Goal: Browse casually: Explore the website without a specific task or goal

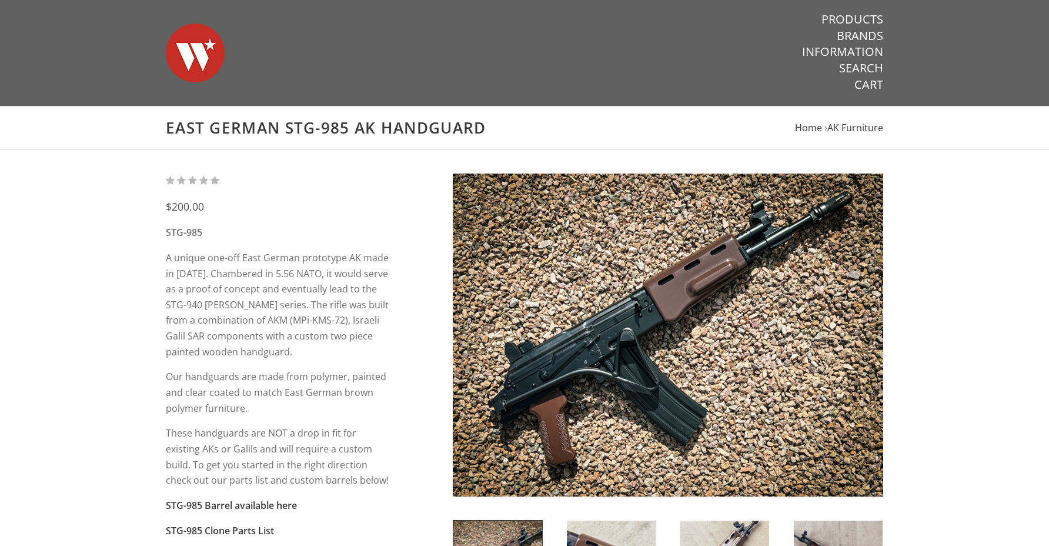
click at [207, 62] on img at bounding box center [195, 53] width 59 height 82
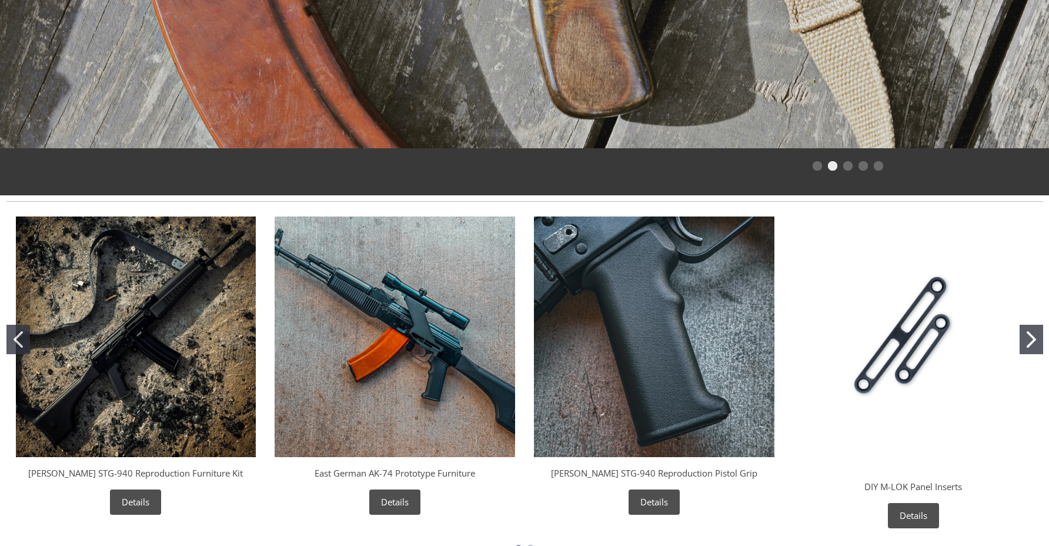
scroll to position [345, 0]
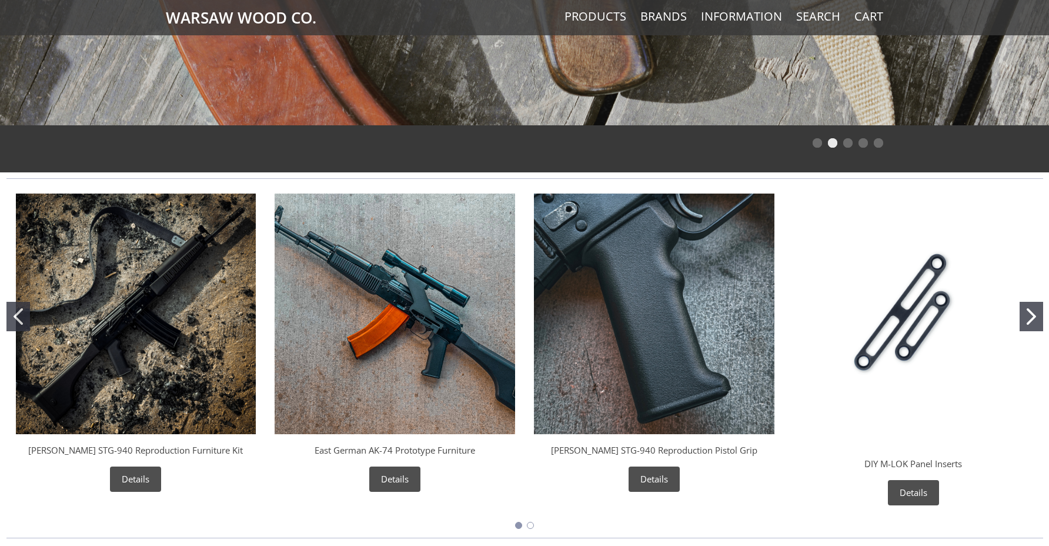
click at [641, 340] on img "Wieger STG-940 Reproduction Pistol Grip" at bounding box center [654, 313] width 241 height 241
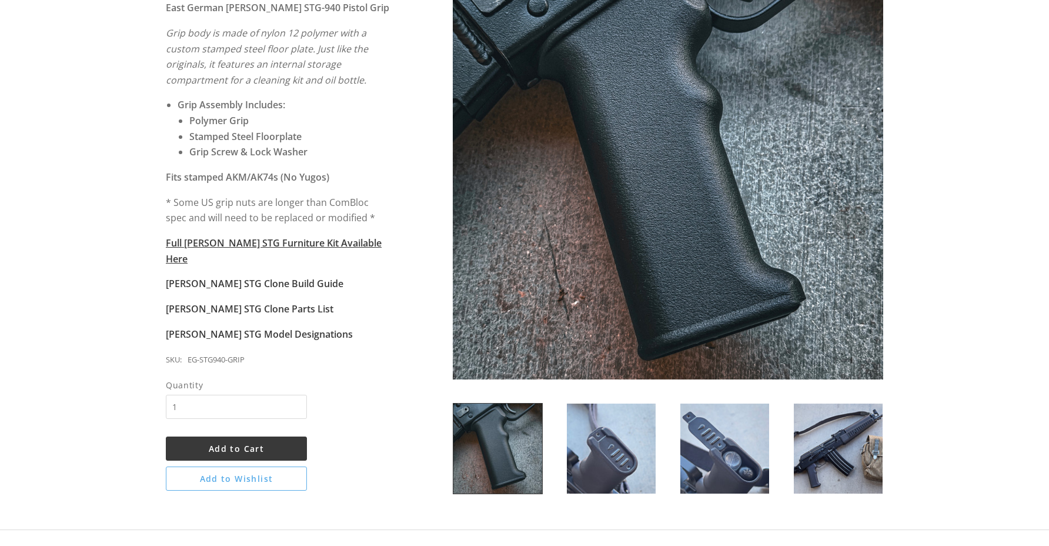
scroll to position [222, 0]
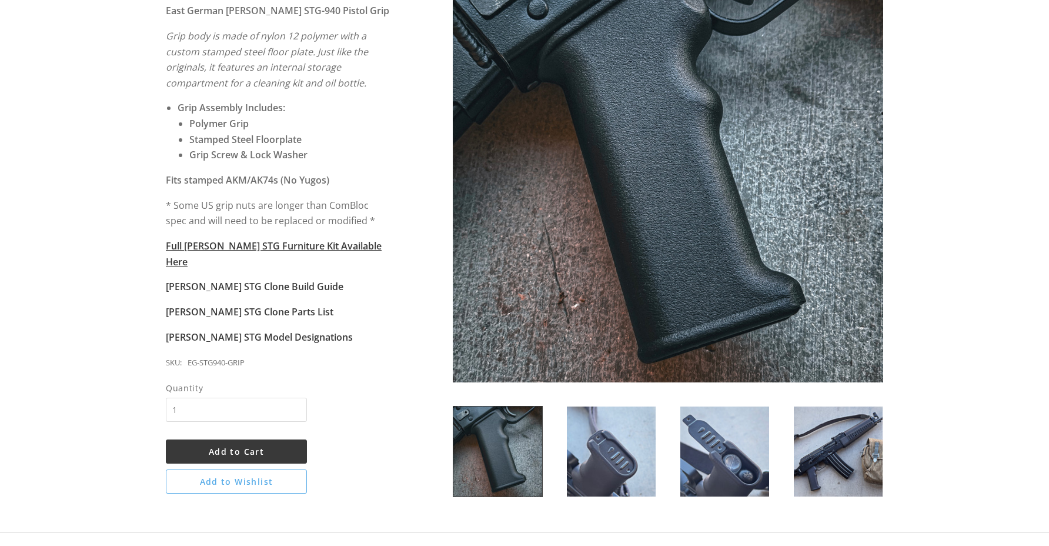
click at [851, 475] on img at bounding box center [838, 451] width 89 height 90
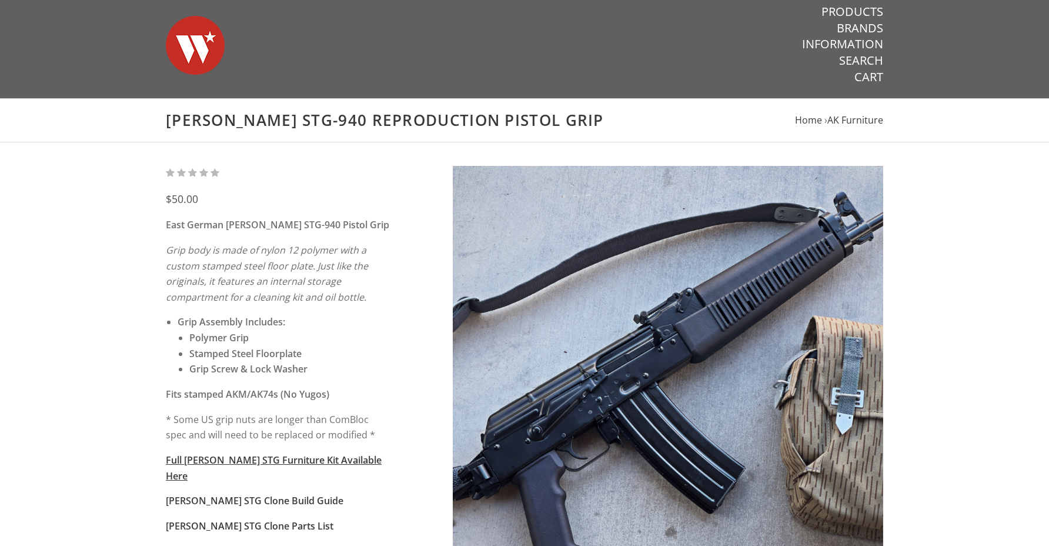
scroll to position [0, 0]
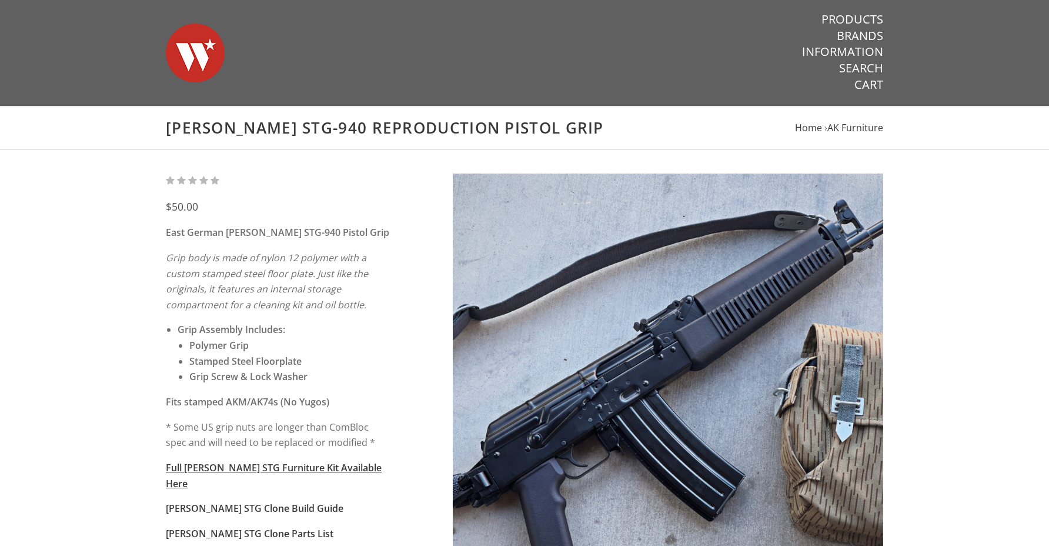
click at [657, 388] on img at bounding box center [668, 388] width 430 height 430
click at [583, 395] on img at bounding box center [668, 388] width 430 height 430
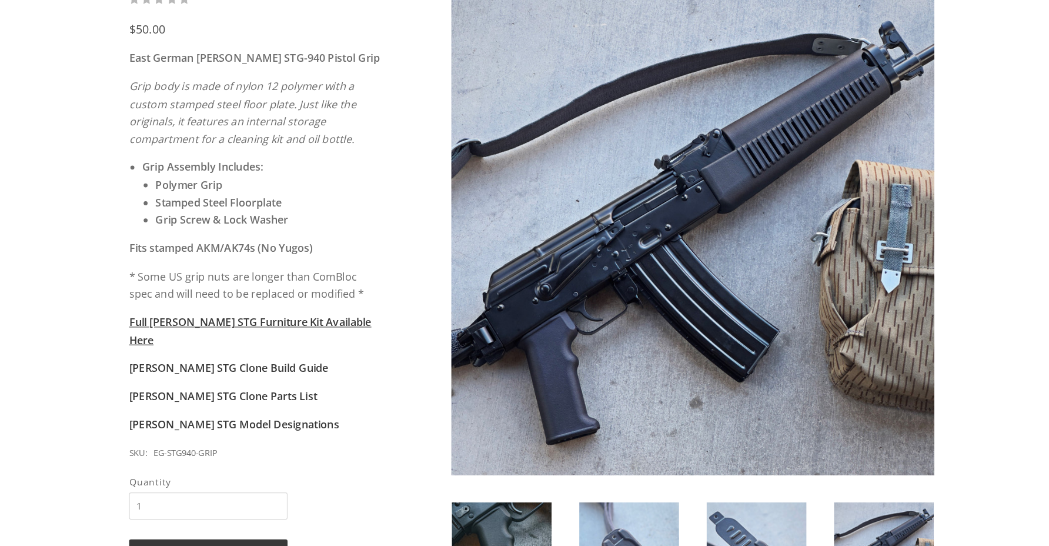
scroll to position [207, 0]
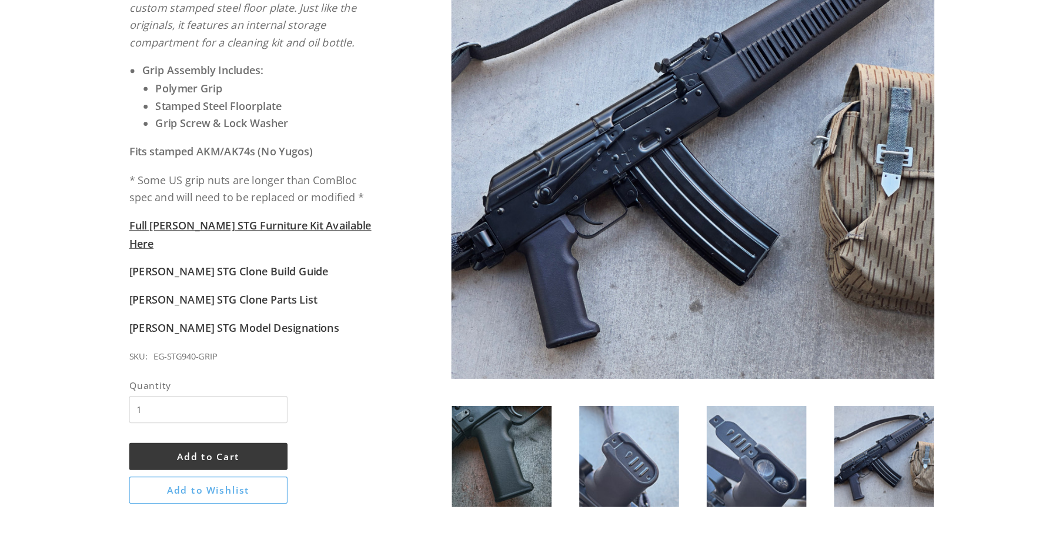
click at [630, 473] on img at bounding box center [611, 466] width 89 height 90
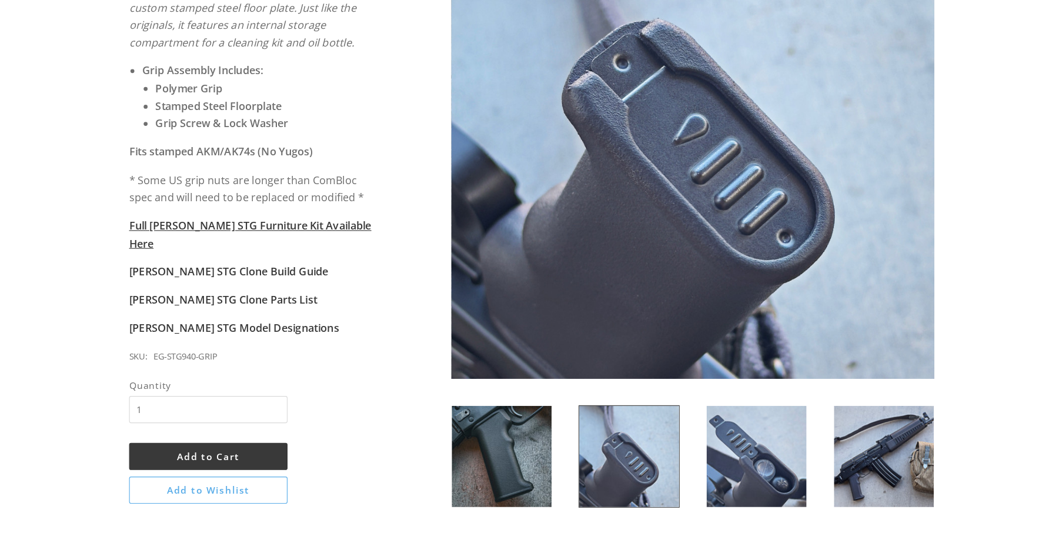
click at [843, 464] on img at bounding box center [838, 466] width 89 height 90
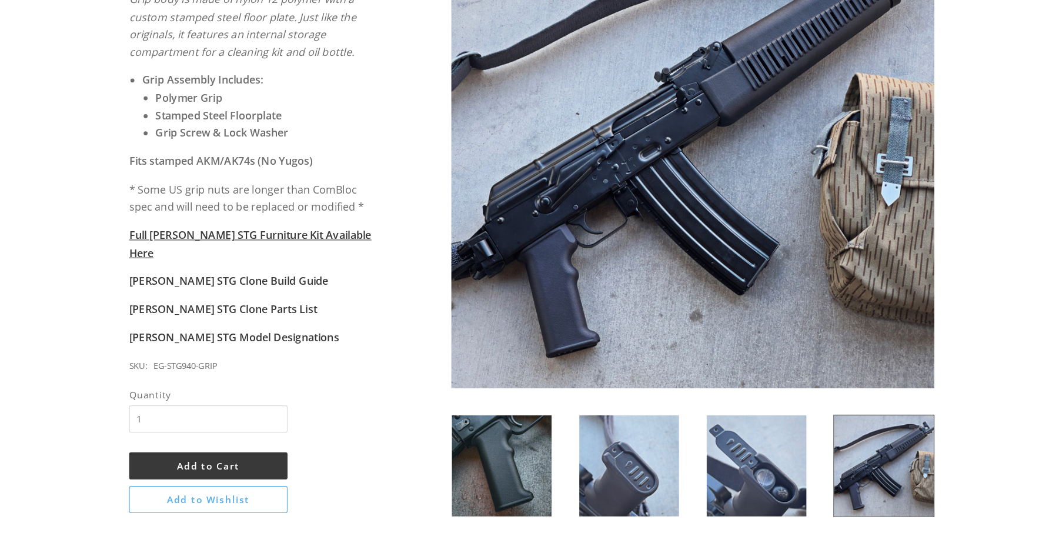
click at [517, 470] on img at bounding box center [497, 466] width 89 height 90
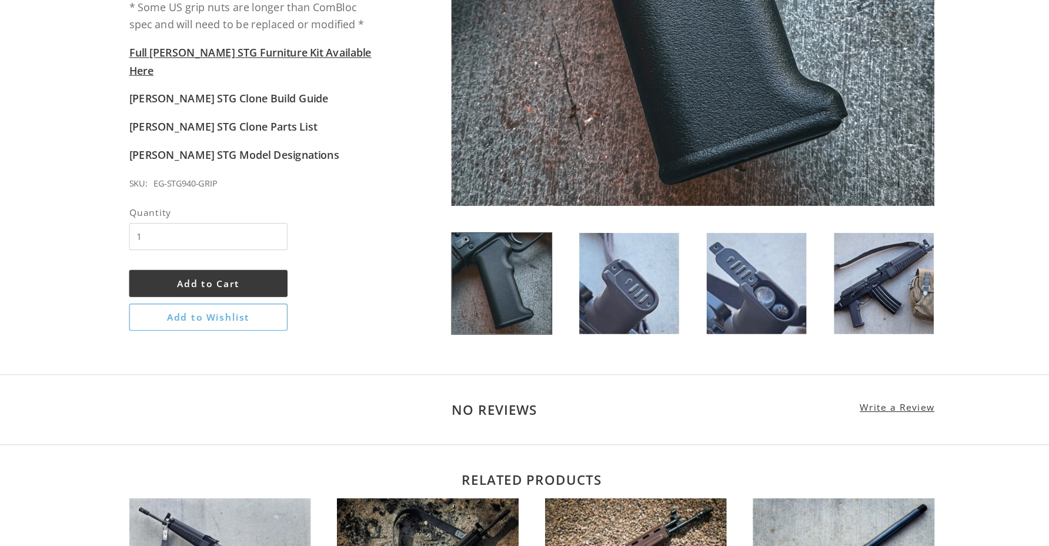
scroll to position [385, 0]
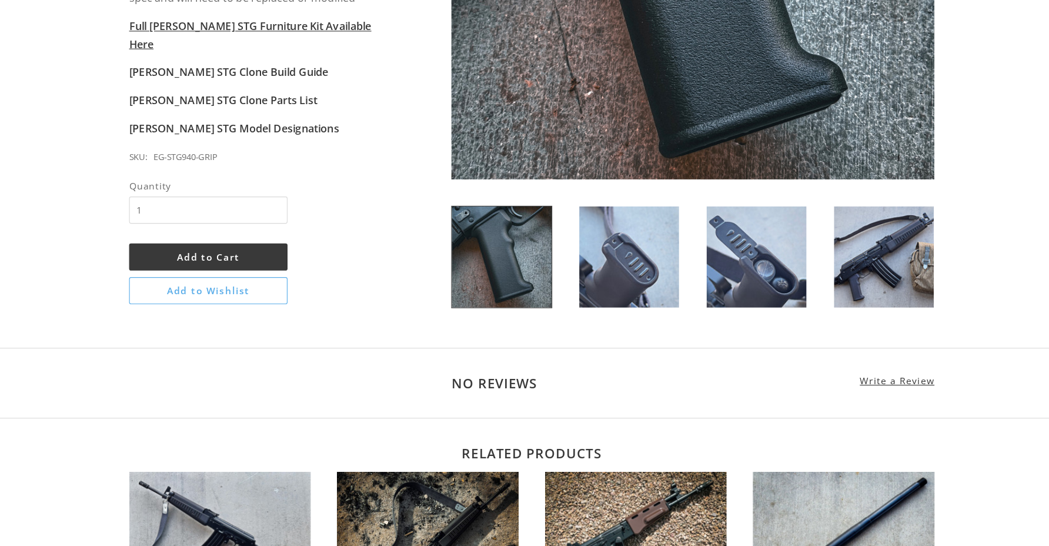
click at [850, 298] on img at bounding box center [838, 288] width 89 height 90
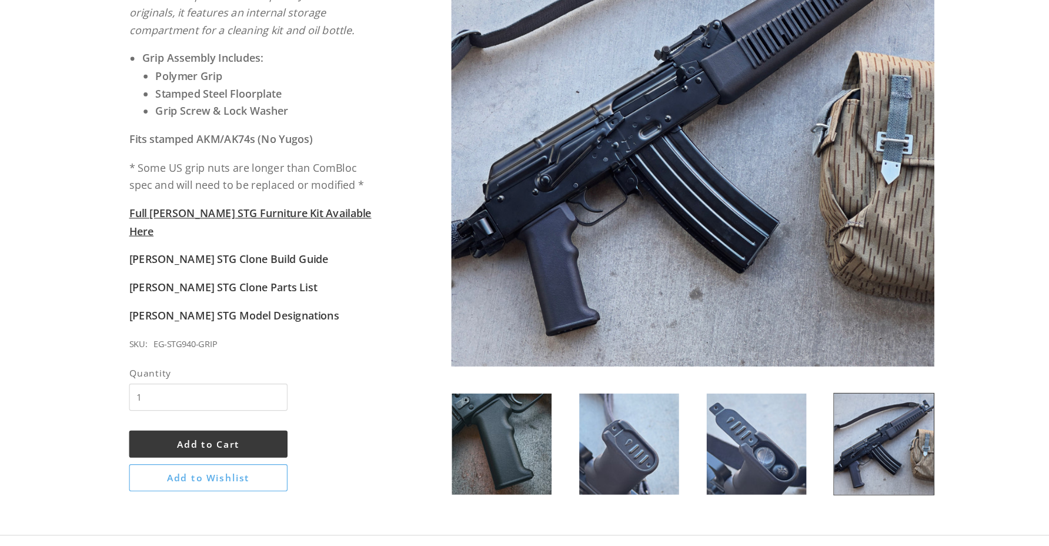
scroll to position [0, 0]
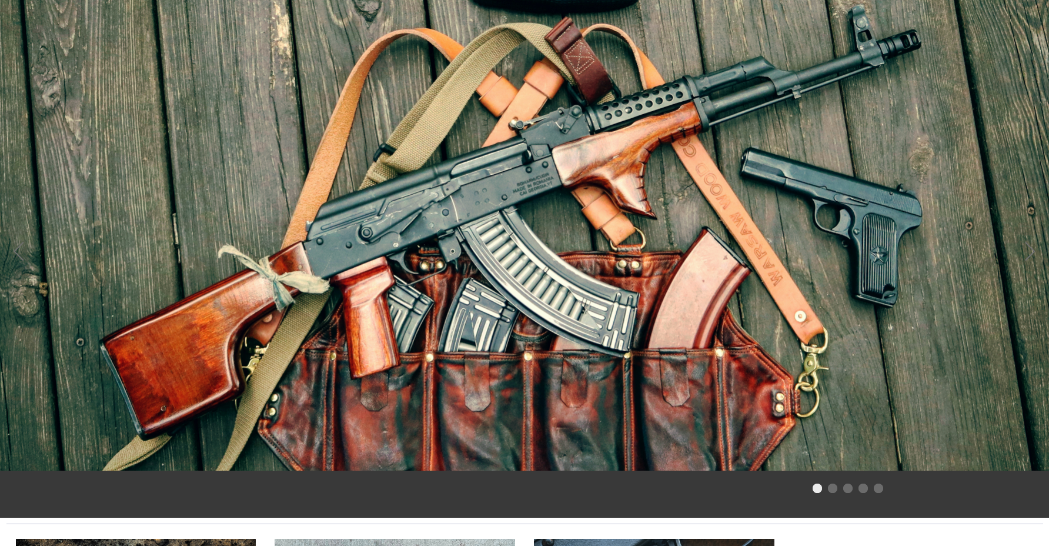
scroll to position [345, 0]
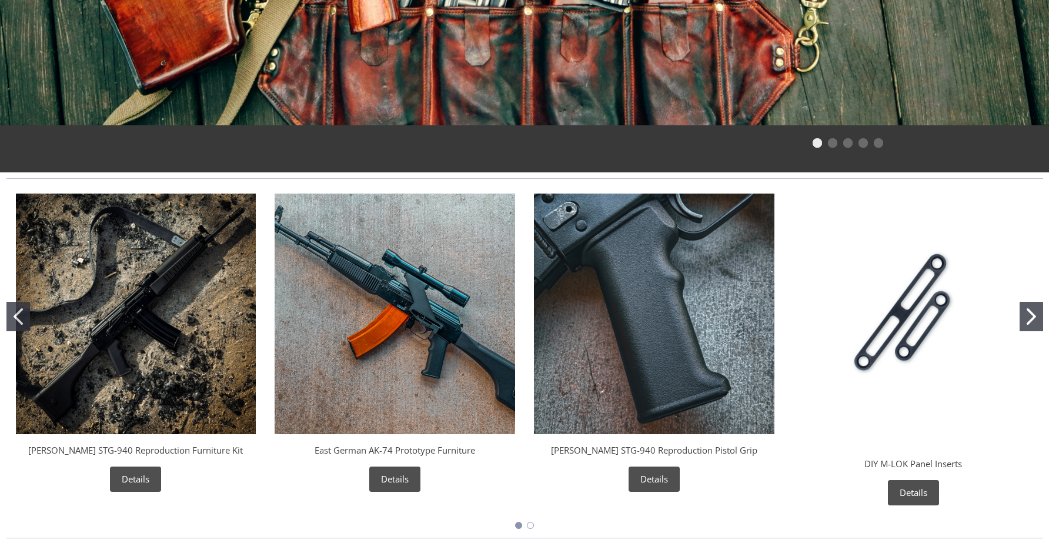
click at [326, 252] on img "East German AK-74 Prototype Furniture" at bounding box center [395, 313] width 241 height 241
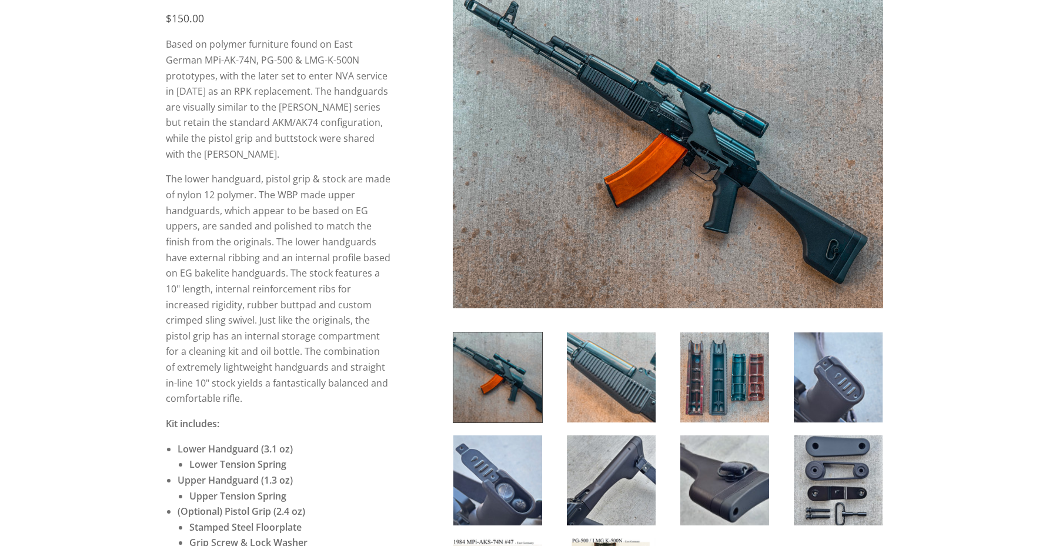
scroll to position [210, 0]
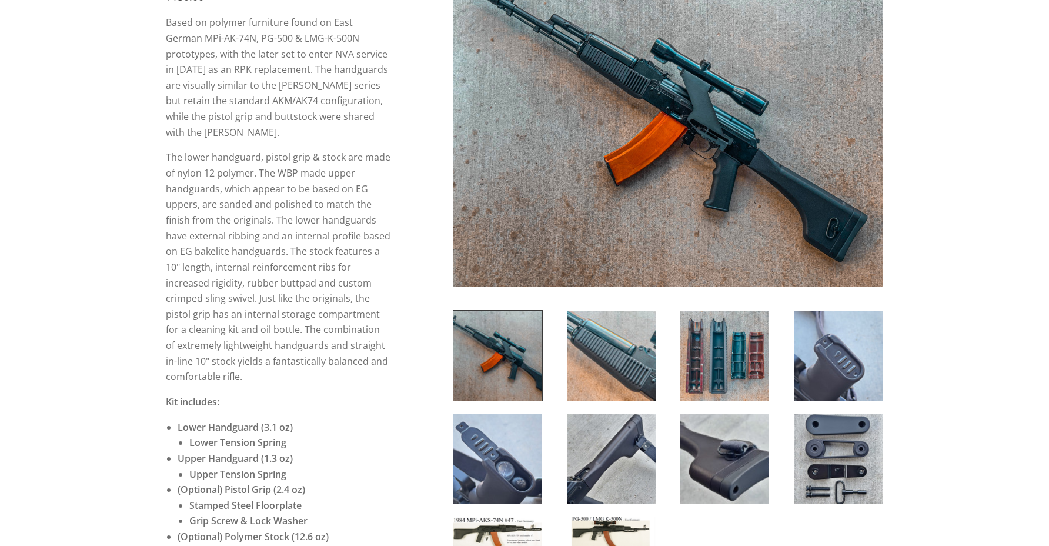
click at [749, 458] on img at bounding box center [724, 458] width 89 height 90
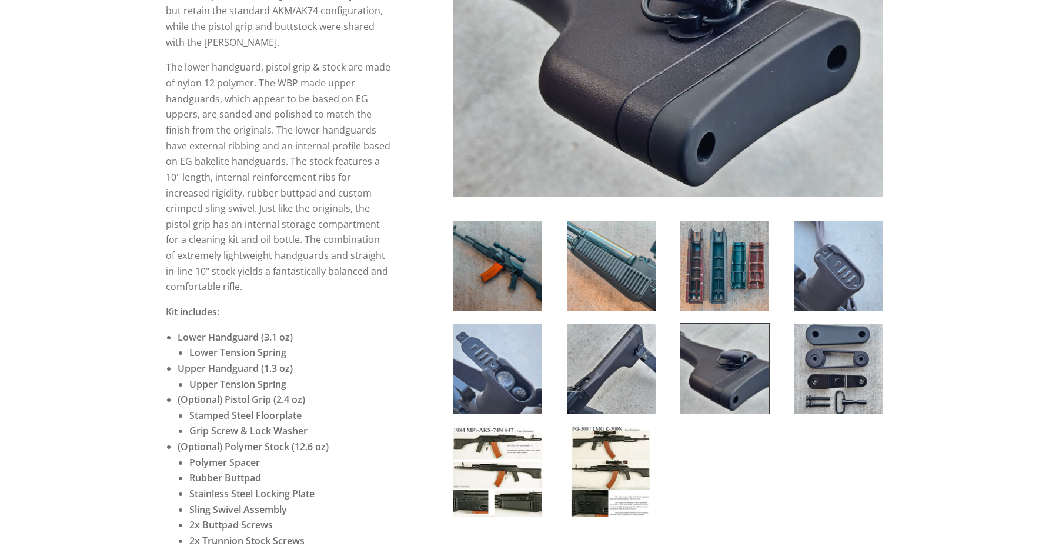
click at [603, 472] on img at bounding box center [611, 471] width 89 height 90
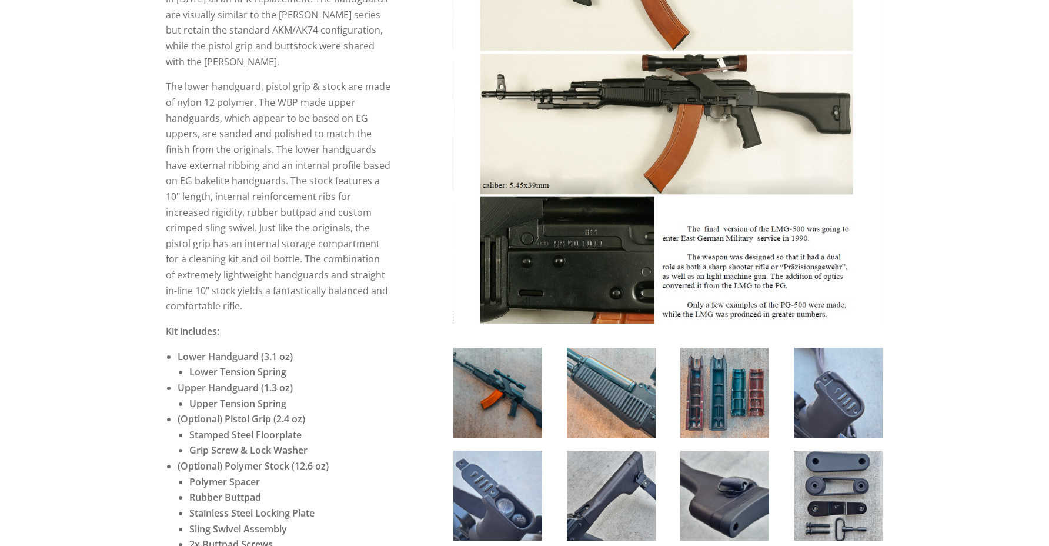
scroll to position [278, 0]
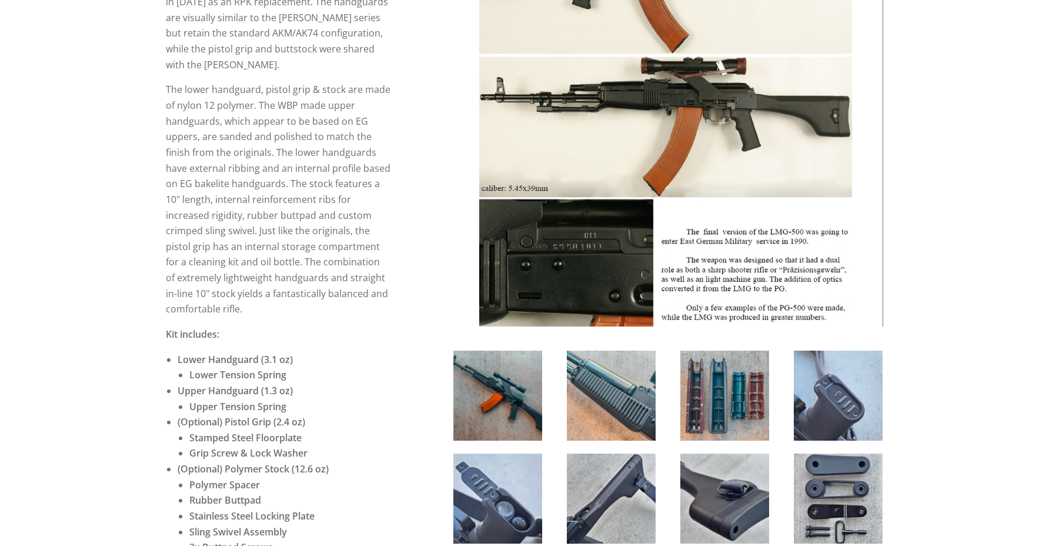
click at [539, 507] on img at bounding box center [497, 498] width 89 height 90
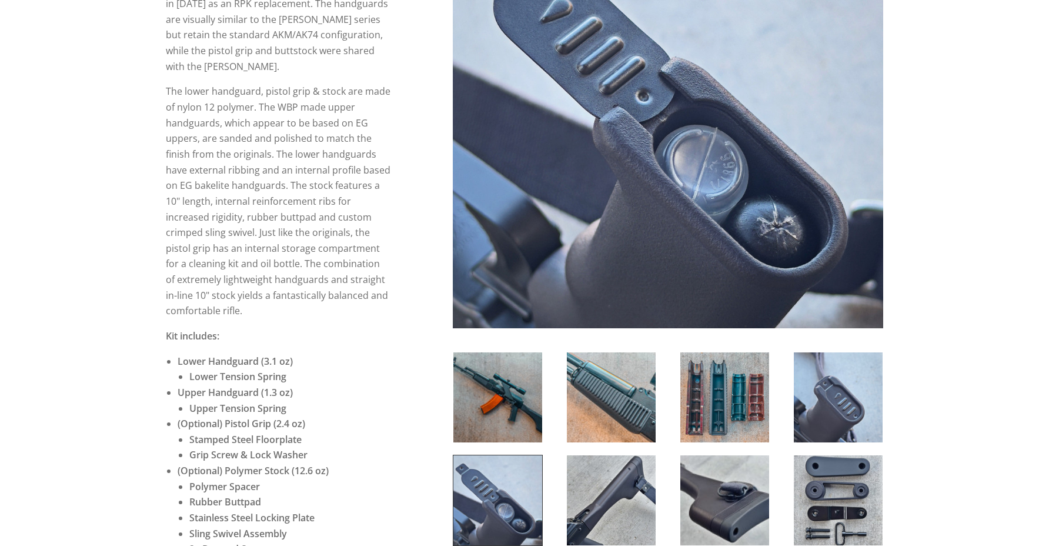
scroll to position [346, 0]
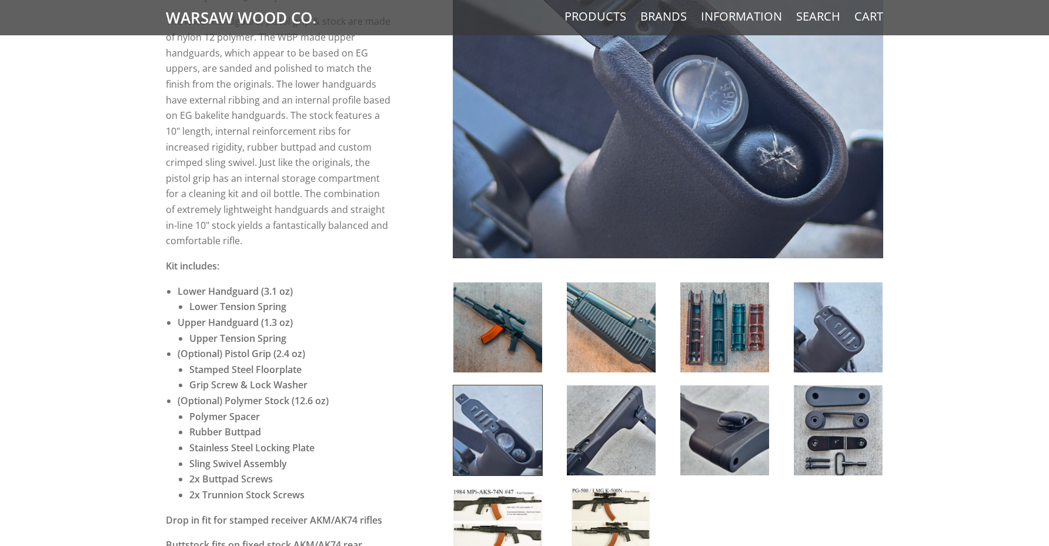
click at [513, 489] on img at bounding box center [497, 533] width 89 height 90
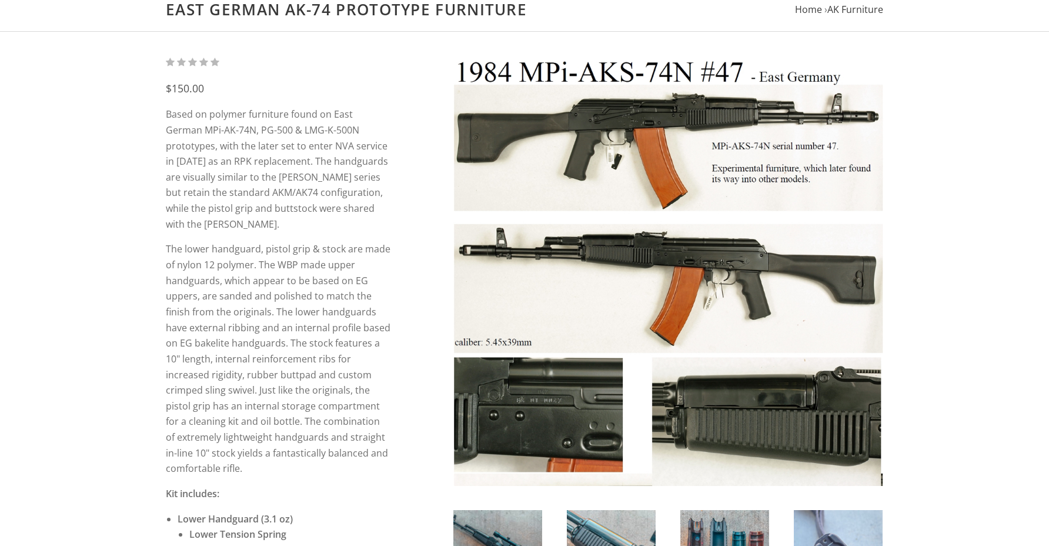
scroll to position [116, 0]
